Goal: Information Seeking & Learning: Understand process/instructions

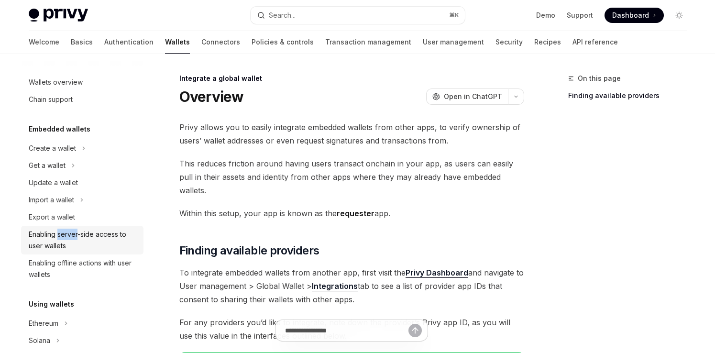
click at [56, 237] on div "Enabling server-side access to user wallets" at bounding box center [83, 240] width 109 height 23
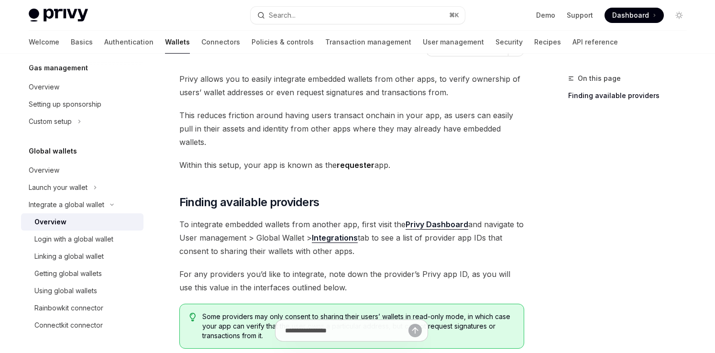
scroll to position [77, 0]
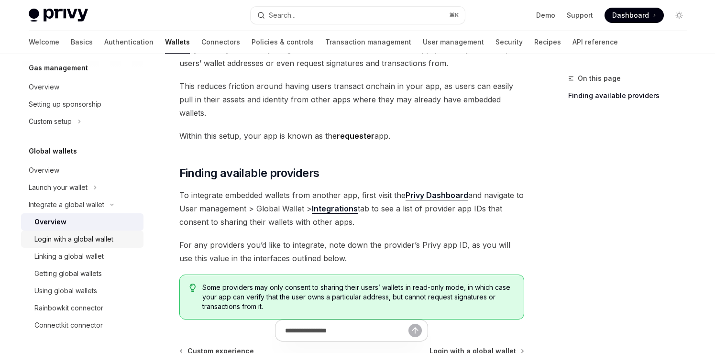
click at [98, 242] on div "Login with a global wallet" at bounding box center [73, 238] width 79 height 11
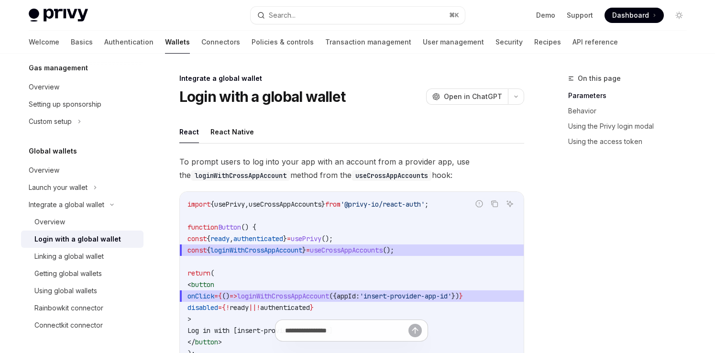
click at [82, 252] on div "Linking a global wallet" at bounding box center [68, 256] width 69 height 11
type textarea "*"
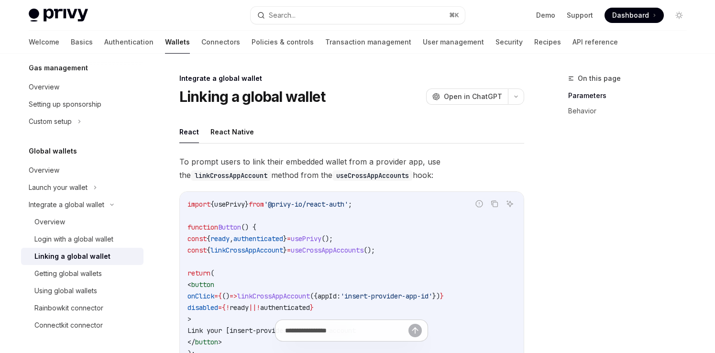
scroll to position [31, 0]
